Goal: Information Seeking & Learning: Learn about a topic

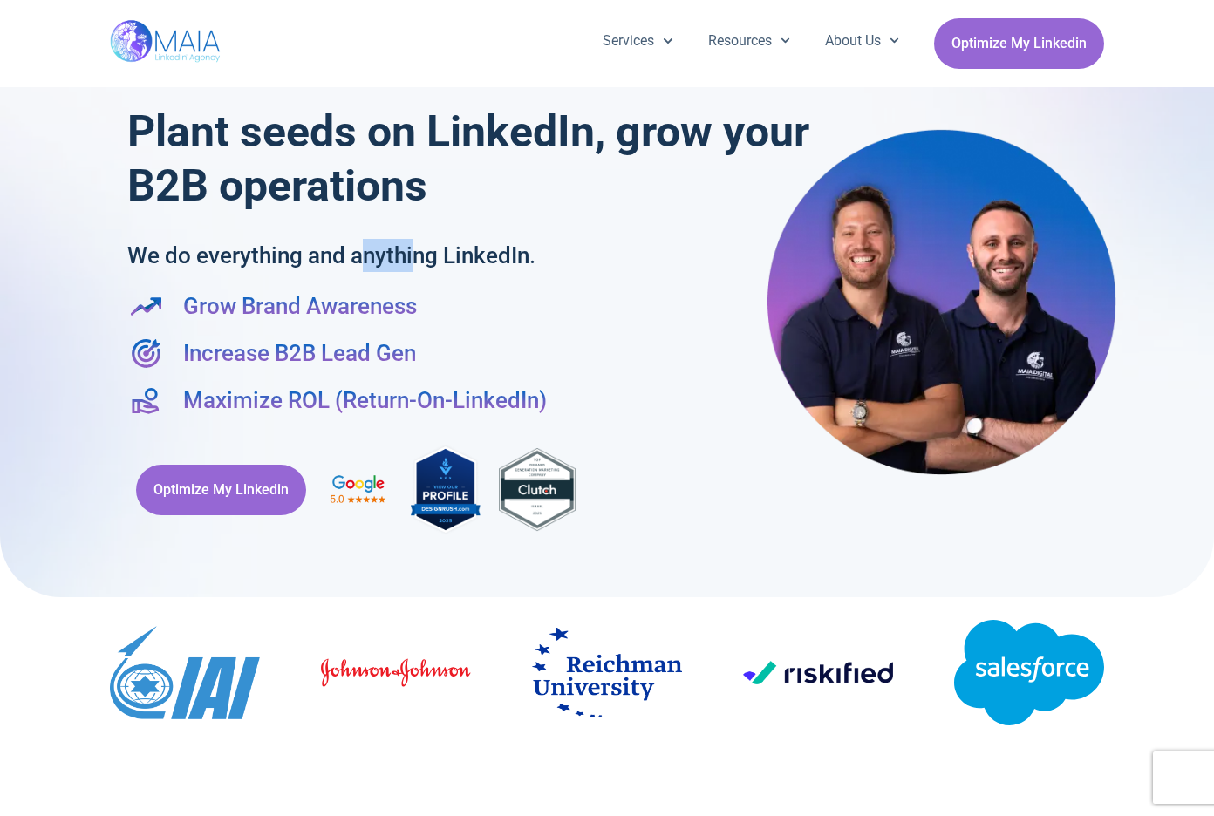
drag, startPoint x: 403, startPoint y: 259, endPoint x: 358, endPoint y: 258, distance: 45.4
click at [358, 258] on h2 "We do everything and anything LinkedIn." at bounding box center [415, 255] width 576 height 33
drag, startPoint x: 411, startPoint y: 256, endPoint x: 383, endPoint y: 256, distance: 27.9
click at [383, 256] on h2 "We do everything and anything LinkedIn." at bounding box center [415, 255] width 576 height 33
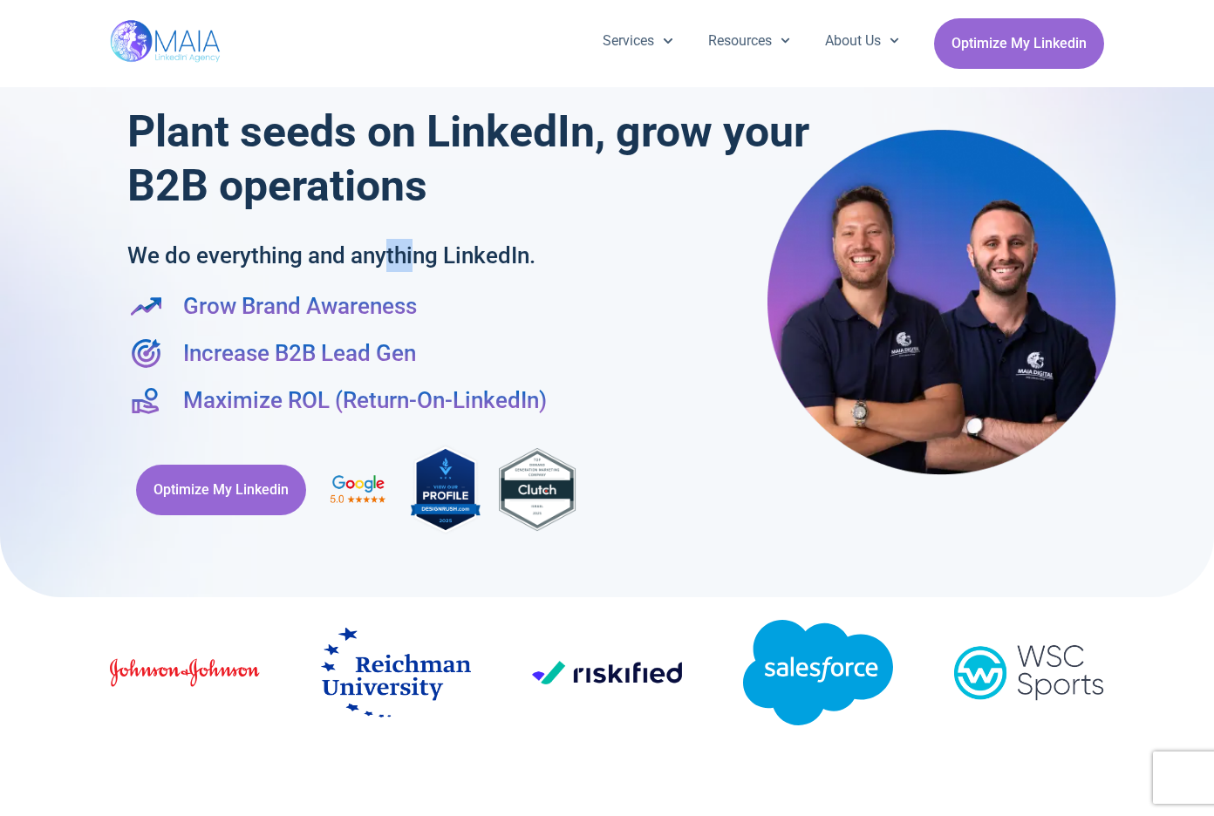
click at [383, 256] on h2 "We do everything and anything LinkedIn." at bounding box center [415, 255] width 576 height 33
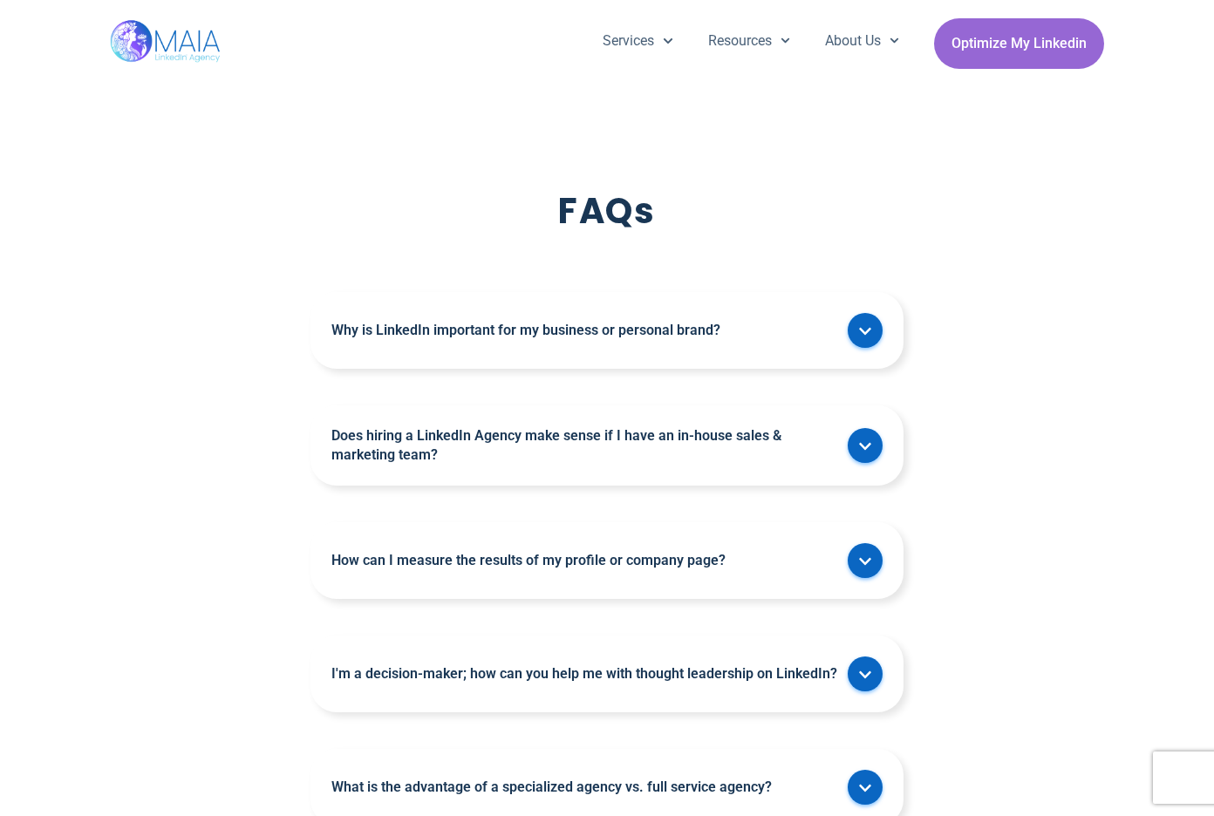
scroll to position [4576, 0]
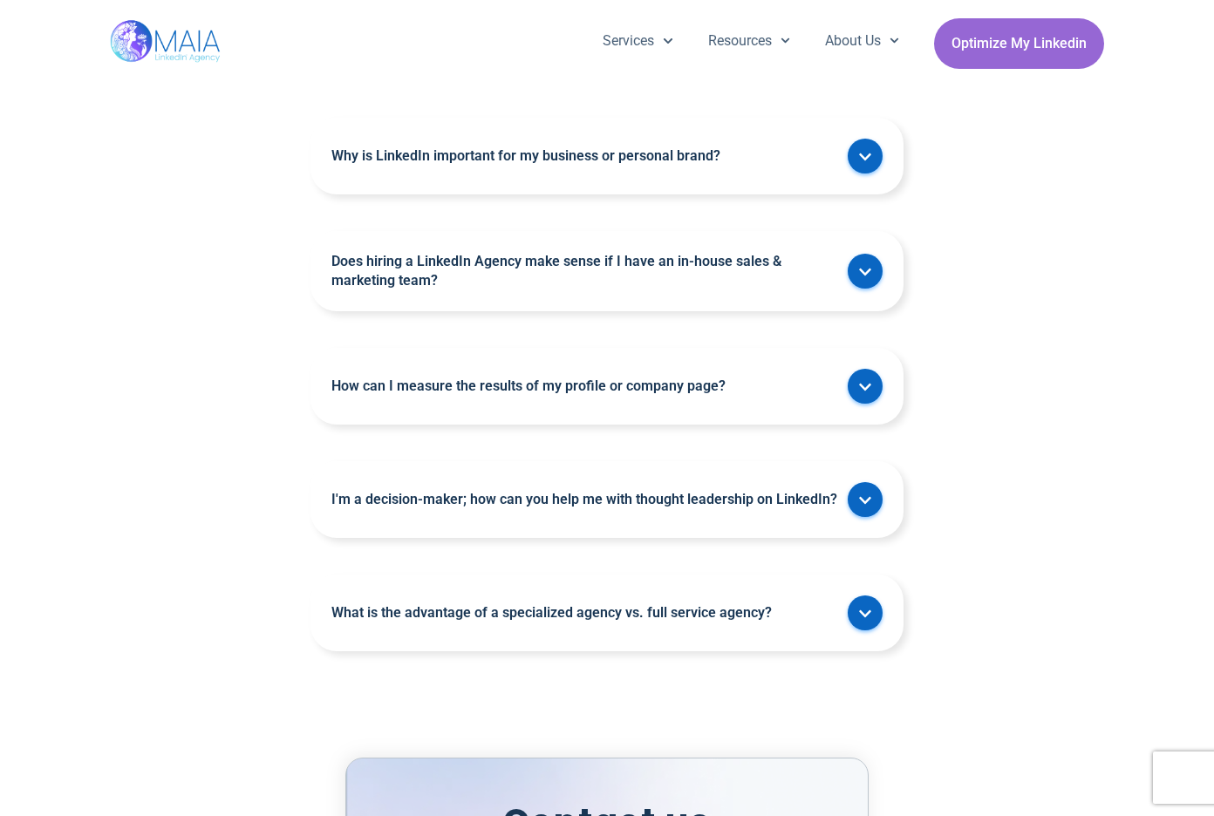
click at [482, 255] on link "Does hiring a LinkedIn Agency make sense if I have an in-house sales & marketin…" at bounding box center [584, 271] width 507 height 38
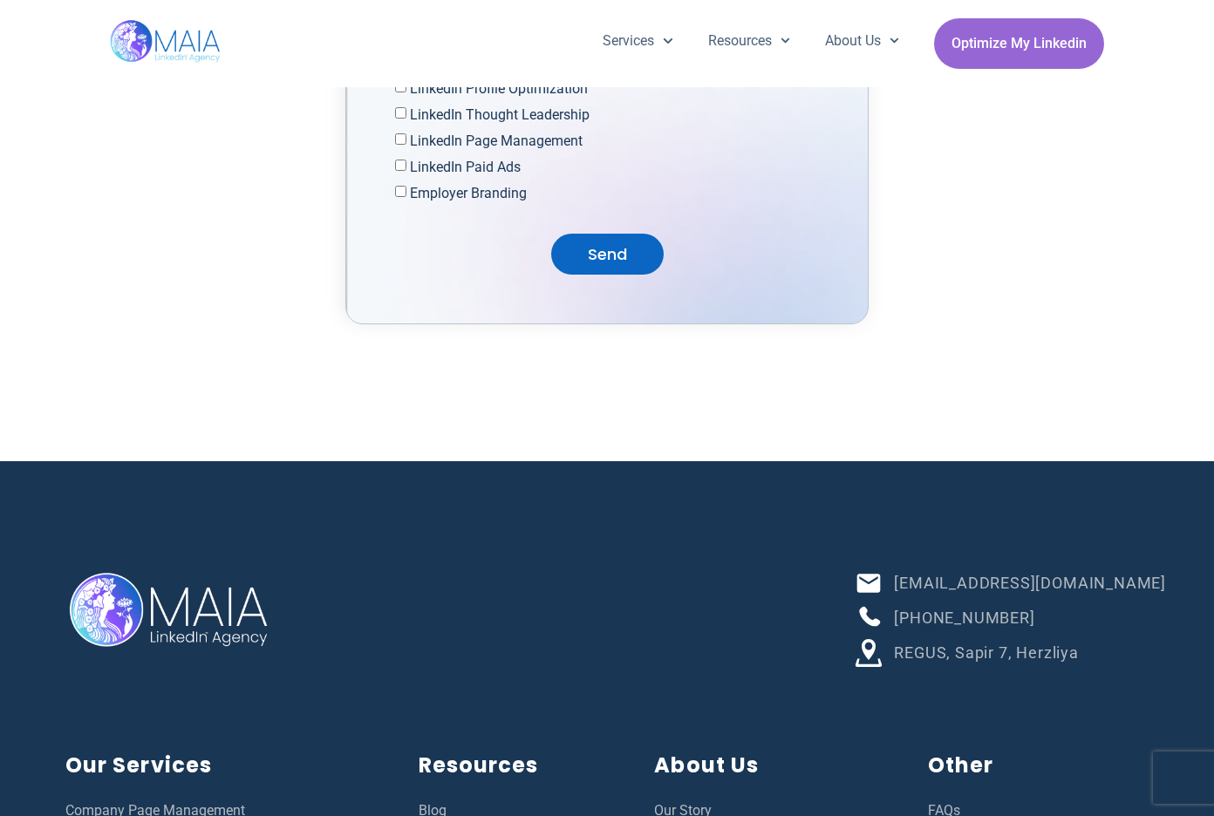
scroll to position [6167, 0]
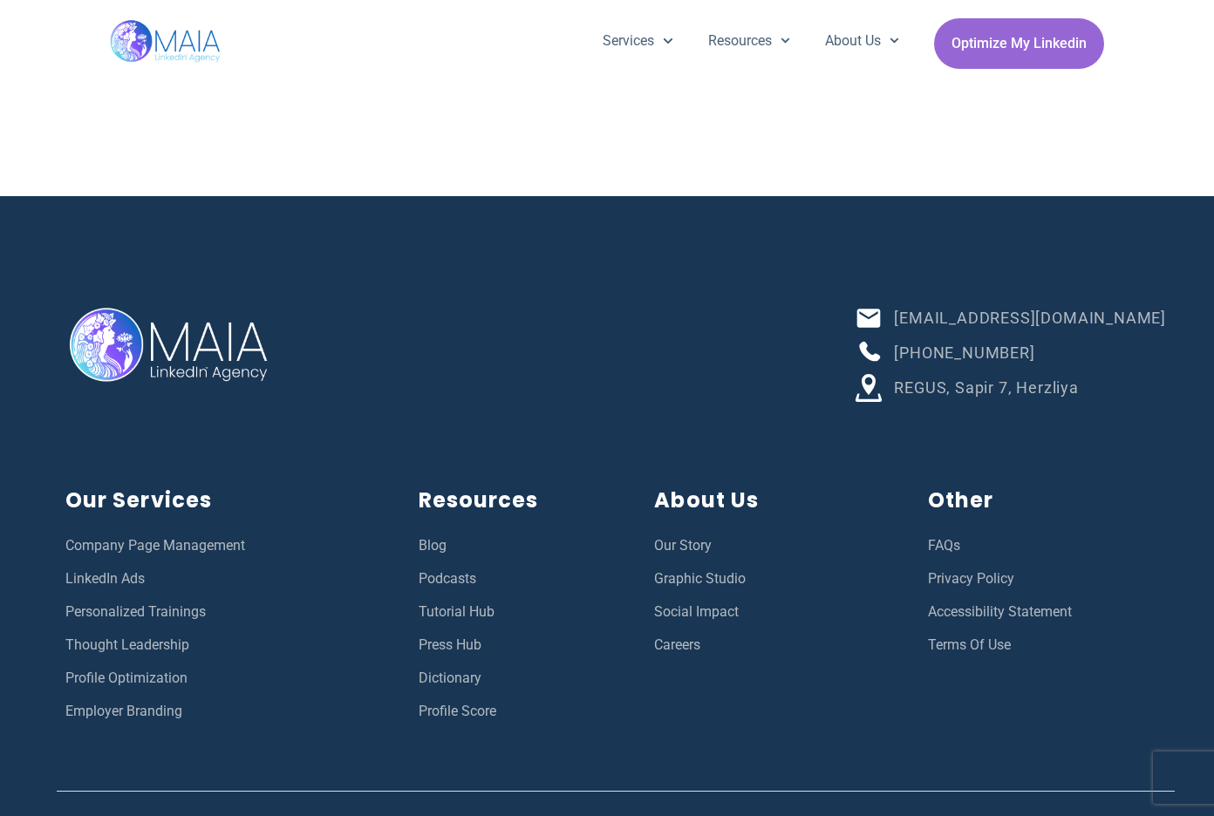
click at [494, 717] on span "Profile Score" at bounding box center [458, 711] width 78 height 23
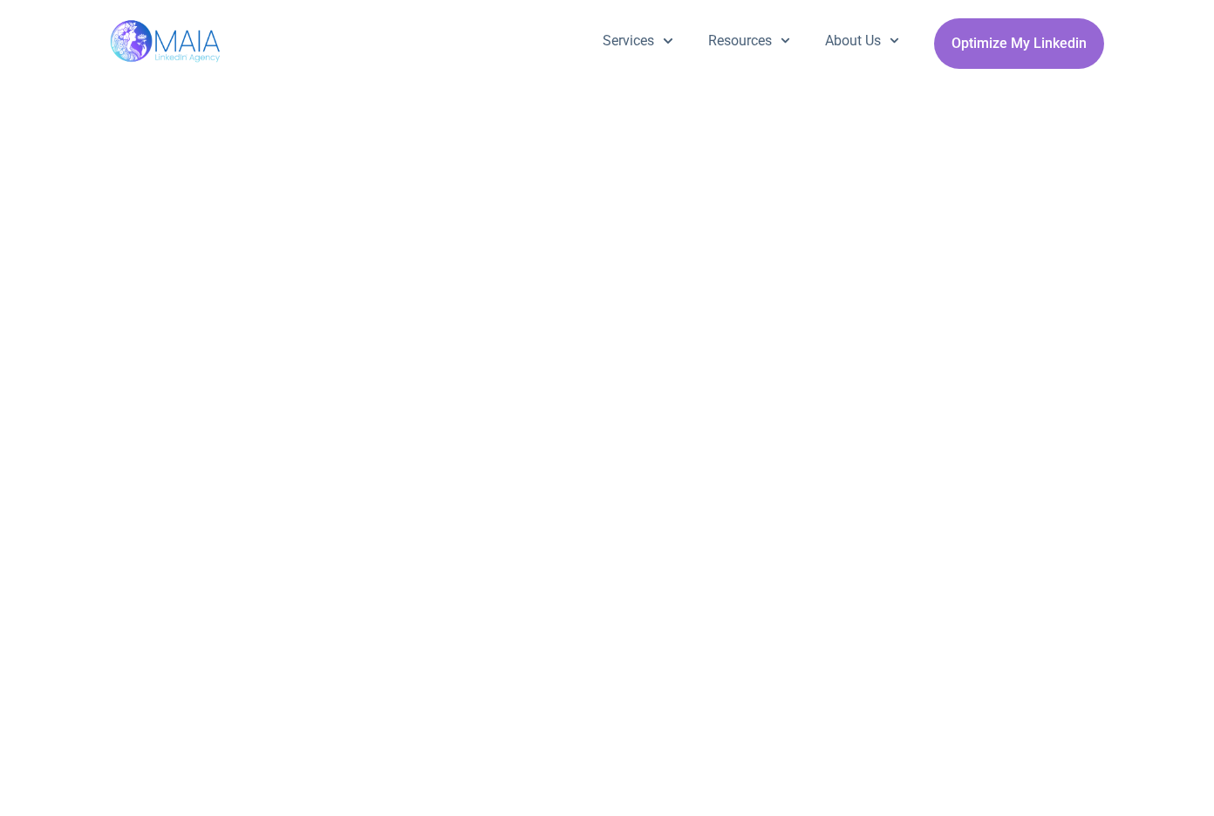
scroll to position [20, 0]
click at [848, 47] on link "About Us" at bounding box center [861, 40] width 109 height 45
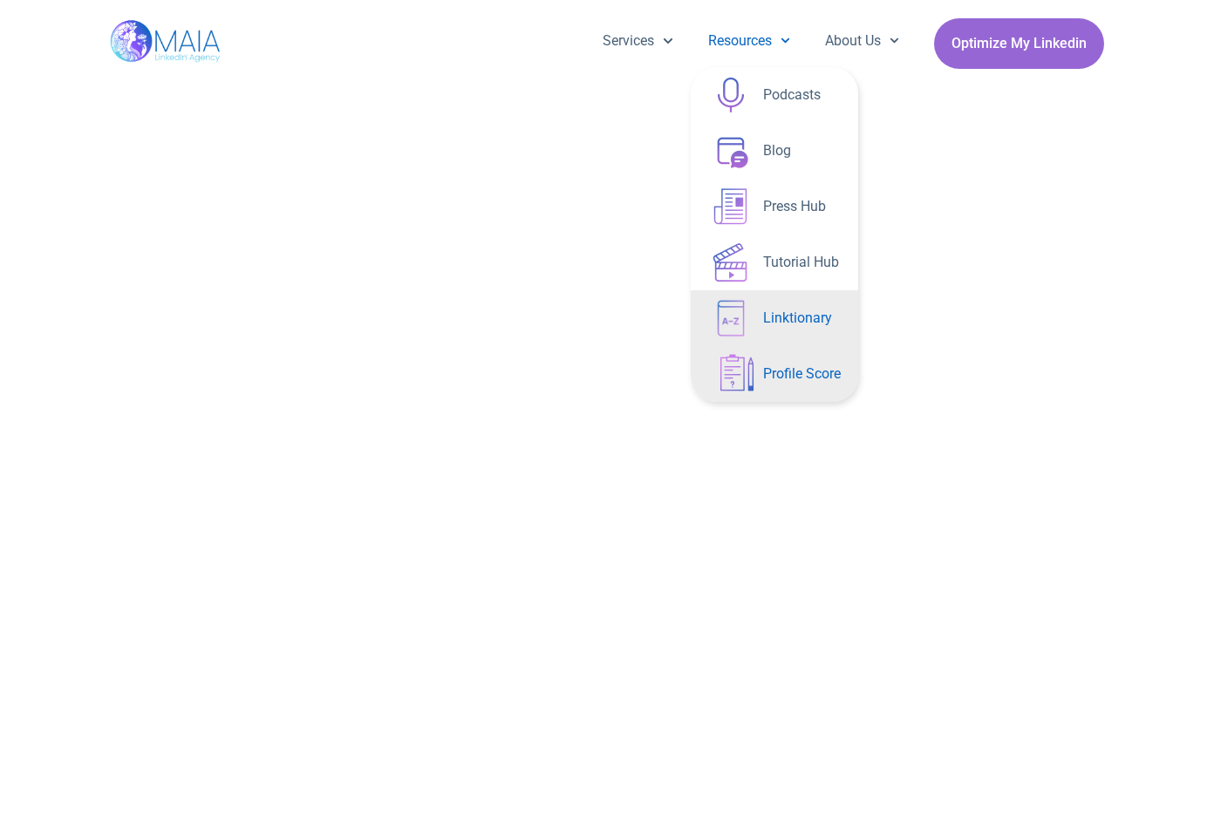
click at [787, 319] on link "Linktionary" at bounding box center [774, 318] width 167 height 56
